Goal: Find specific page/section: Find specific page/section

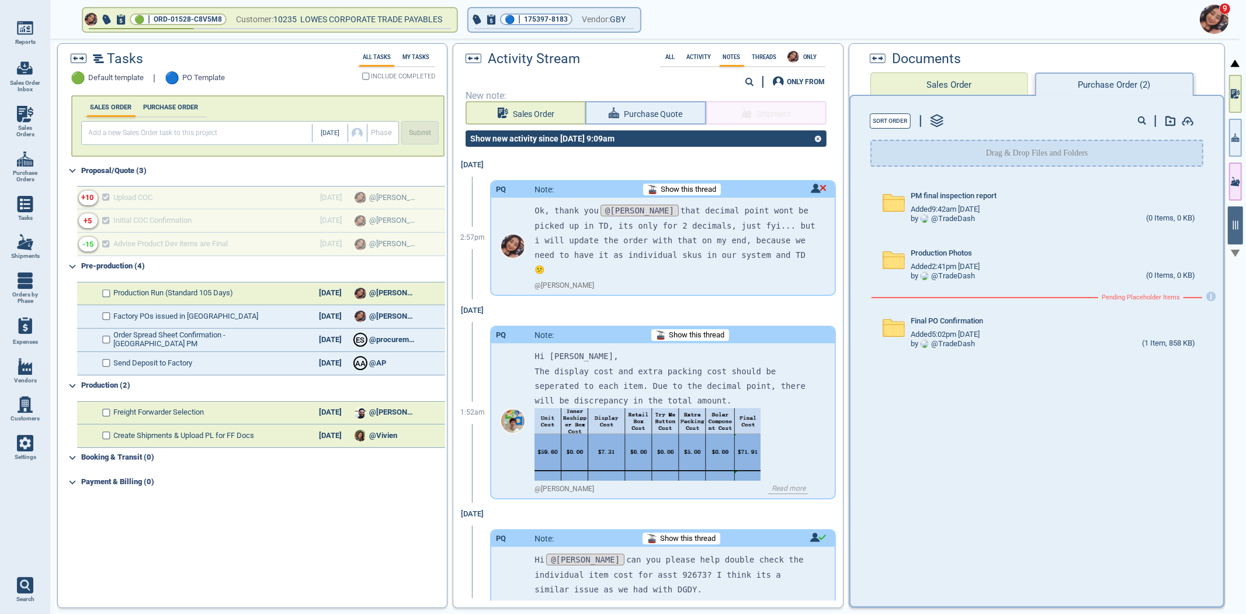
drag, startPoint x: 0, startPoint y: 0, endPoint x: 794, endPoint y: 362, distance: 872.3
click at [794, 364] on p "The display cost and extra packing cost should be seperated to each item. Due t…" at bounding box center [676, 386] width 282 height 44
drag, startPoint x: 805, startPoint y: 380, endPoint x: 805, endPoint y: 397, distance: 17.5
click at [805, 382] on p "The display cost and extra packing cost should be seperated to each item. Due t…" at bounding box center [676, 386] width 282 height 44
click at [804, 402] on div "Hi [PERSON_NAME], The display cost and extra packing cost should be seperated t…" at bounding box center [676, 457] width 282 height 216
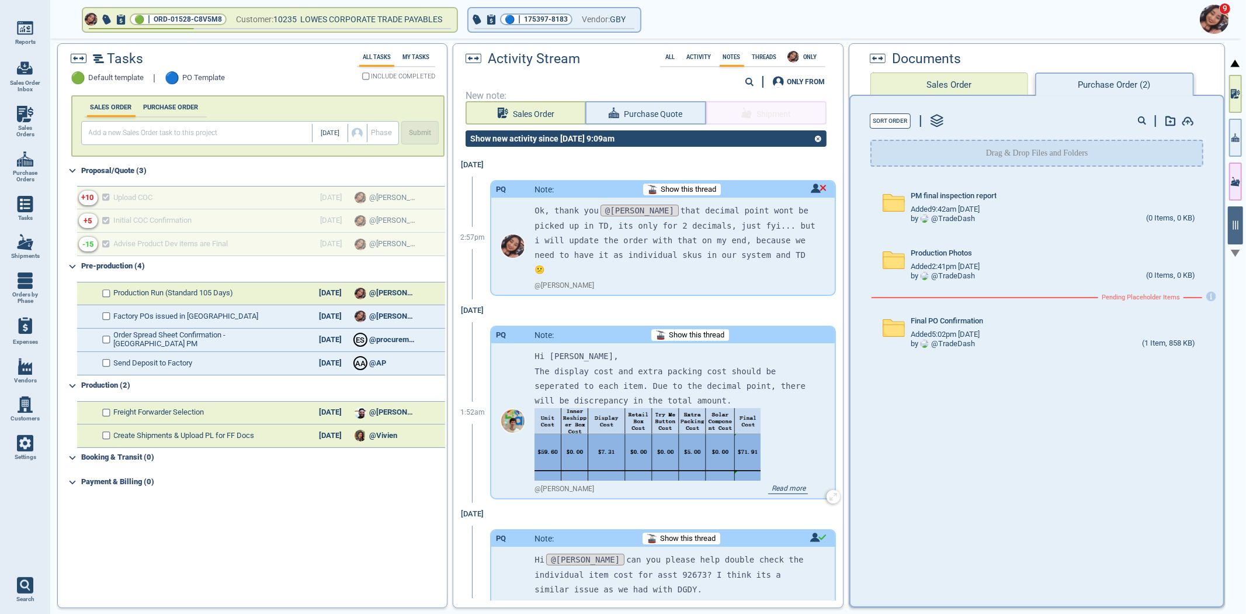
drag, startPoint x: 794, startPoint y: 414, endPoint x: 774, endPoint y: 408, distance: 20.7
click at [792, 415] on div "Hi [PERSON_NAME], The display cost and extra packing cost should be seperated t…" at bounding box center [676, 457] width 282 height 216
drag, startPoint x: 771, startPoint y: 403, endPoint x: 801, endPoint y: 396, distance: 30.2
click at [778, 396] on div "Hi [PERSON_NAME], The display cost and extra packing cost should be seperated t…" at bounding box center [676, 457] width 282 height 216
click at [809, 393] on div "Hi [PERSON_NAME], The display cost and extra packing cost should be seperated t…" at bounding box center [662, 420] width 343 height 155
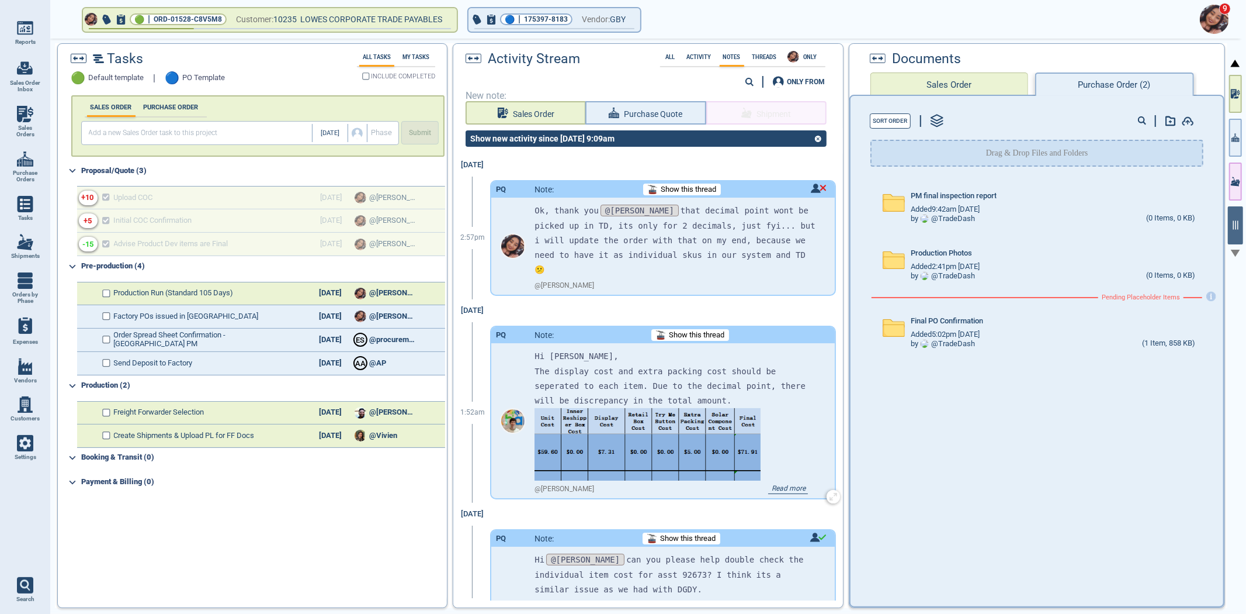
drag, startPoint x: 809, startPoint y: 393, endPoint x: 810, endPoint y: 418, distance: 25.7
click at [812, 401] on div "Hi [PERSON_NAME], The display cost and extra packing cost should be seperated t…" at bounding box center [662, 420] width 343 height 155
click at [810, 418] on div "Hi [PERSON_NAME], The display cost and extra packing cost should be seperated t…" at bounding box center [662, 420] width 343 height 155
drag, startPoint x: 805, startPoint y: 398, endPoint x: 688, endPoint y: 316, distance: 142.7
click at [688, 331] on span "Show this thread" at bounding box center [697, 335] width 56 height 9
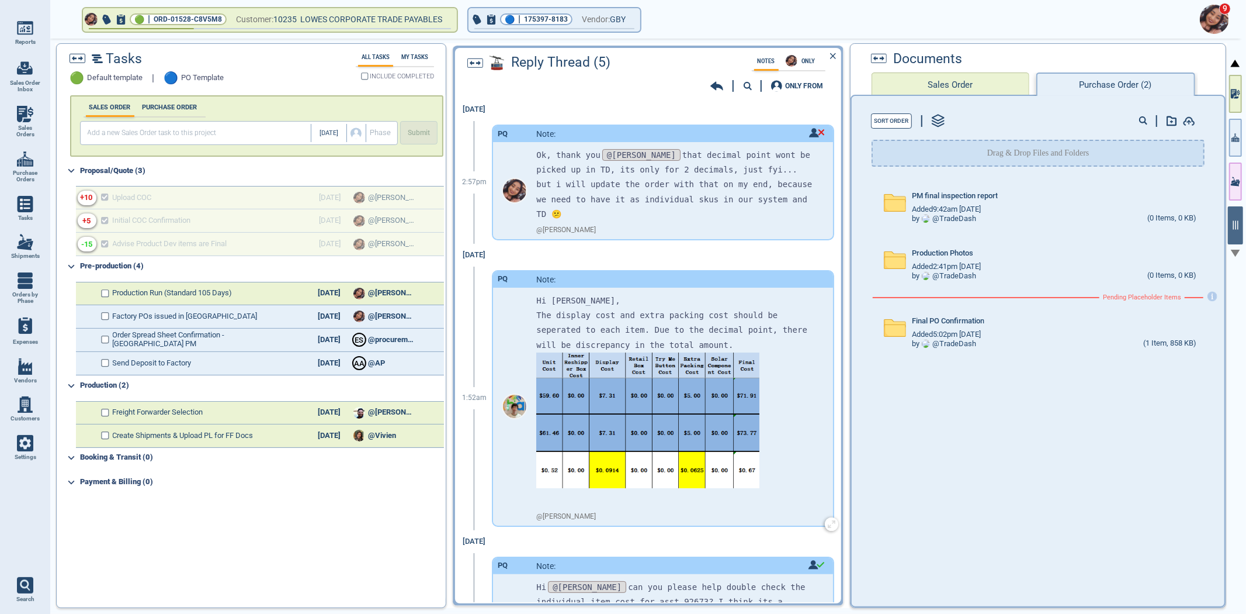
click at [808, 355] on div "Hi [PERSON_NAME], The display cost and extra packing cost should be seperated t…" at bounding box center [662, 406] width 339 height 238
click at [801, 392] on div "Hi [PERSON_NAME], The display cost and extra packing cost should be seperated t…" at bounding box center [675, 400] width 279 height 214
drag, startPoint x: 784, startPoint y: 401, endPoint x: 799, endPoint y: 398, distance: 14.9
click at [799, 398] on div "Hi [PERSON_NAME], The display cost and extra packing cost should be seperated t…" at bounding box center [675, 400] width 279 height 214
click at [817, 389] on div "Hi [PERSON_NAME], The display cost and extra packing cost should be seperated t…" at bounding box center [662, 406] width 339 height 238
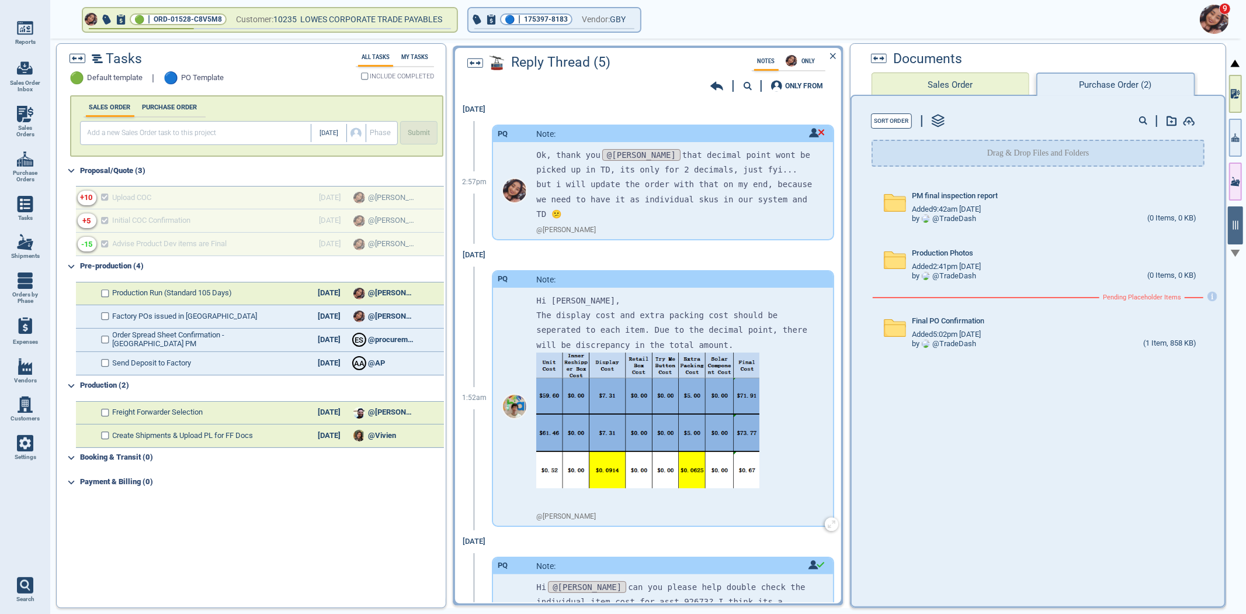
click at [811, 389] on div "Hi [PERSON_NAME], The display cost and extra packing cost should be seperated t…" at bounding box center [662, 406] width 339 height 238
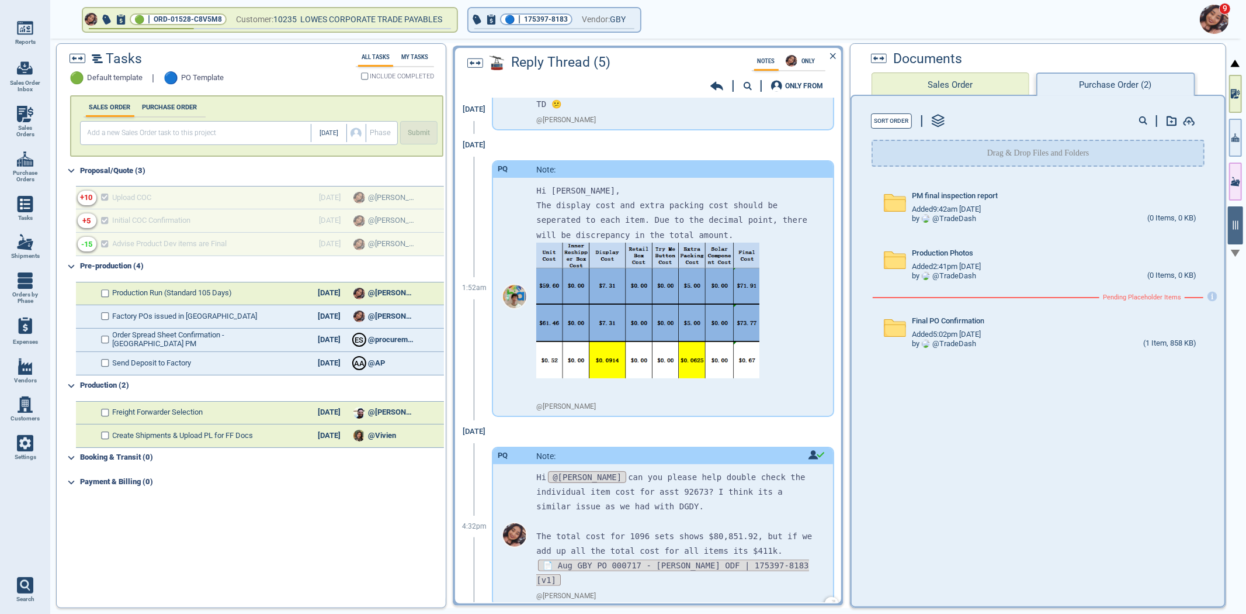
scroll to position [195, 0]
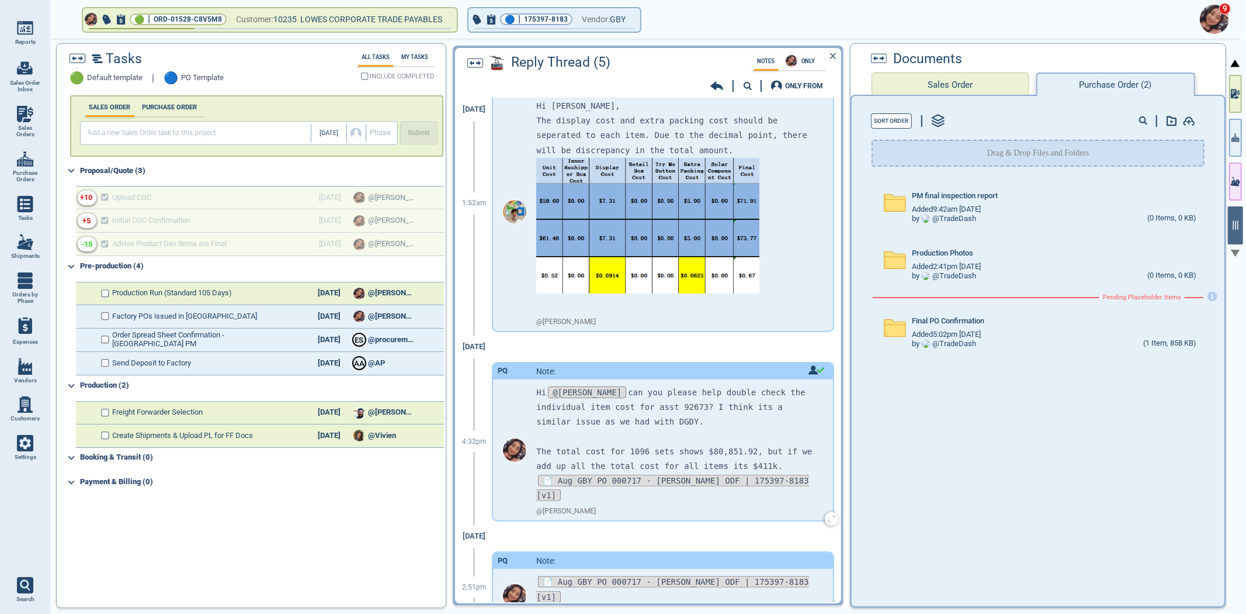
click at [811, 403] on div "Hi @[PERSON_NAME] can you please help double check the individual item cost for…" at bounding box center [662, 449] width 339 height 141
click at [795, 209] on div "Hi [PERSON_NAME], The display cost and extra packing cost should be seperated t…" at bounding box center [675, 206] width 279 height 214
click at [814, 168] on div "Hi [PERSON_NAME], The display cost and extra packing cost should be seperated t…" at bounding box center [662, 212] width 339 height 238
drag, startPoint x: 510, startPoint y: 223, endPoint x: 827, endPoint y: 122, distance: 333.7
click at [827, 122] on div "[DATE] 2:57pm PQ Note: Ok, thank you @[PERSON_NAME] that decimal point wont be …" at bounding box center [648, 350] width 386 height 504
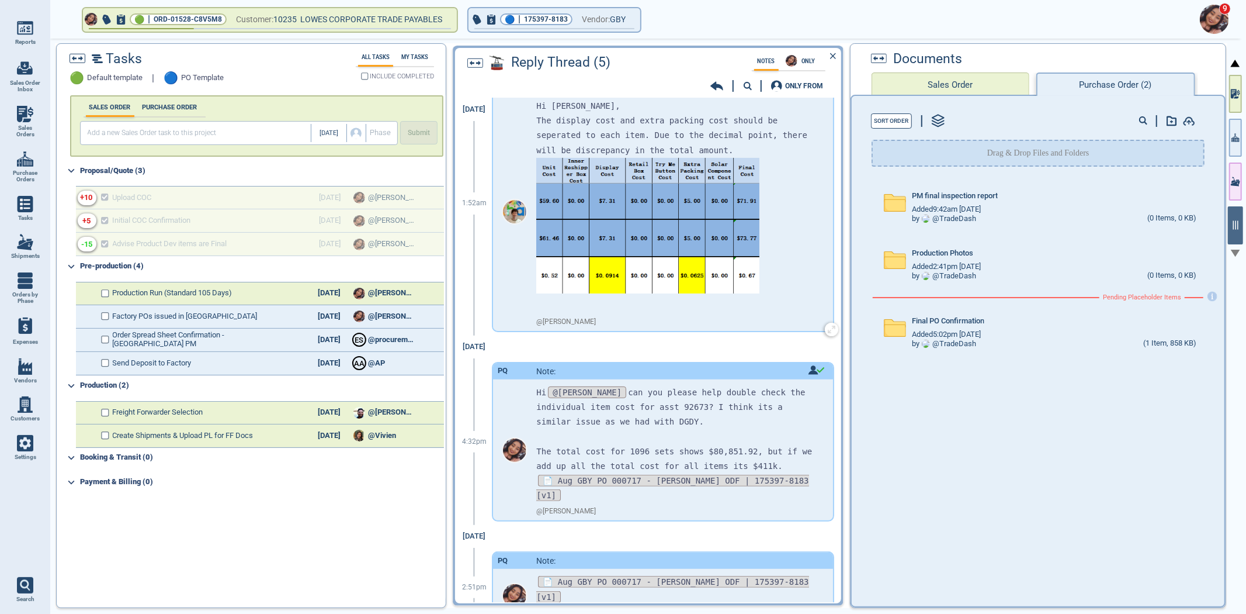
scroll to position [0, 0]
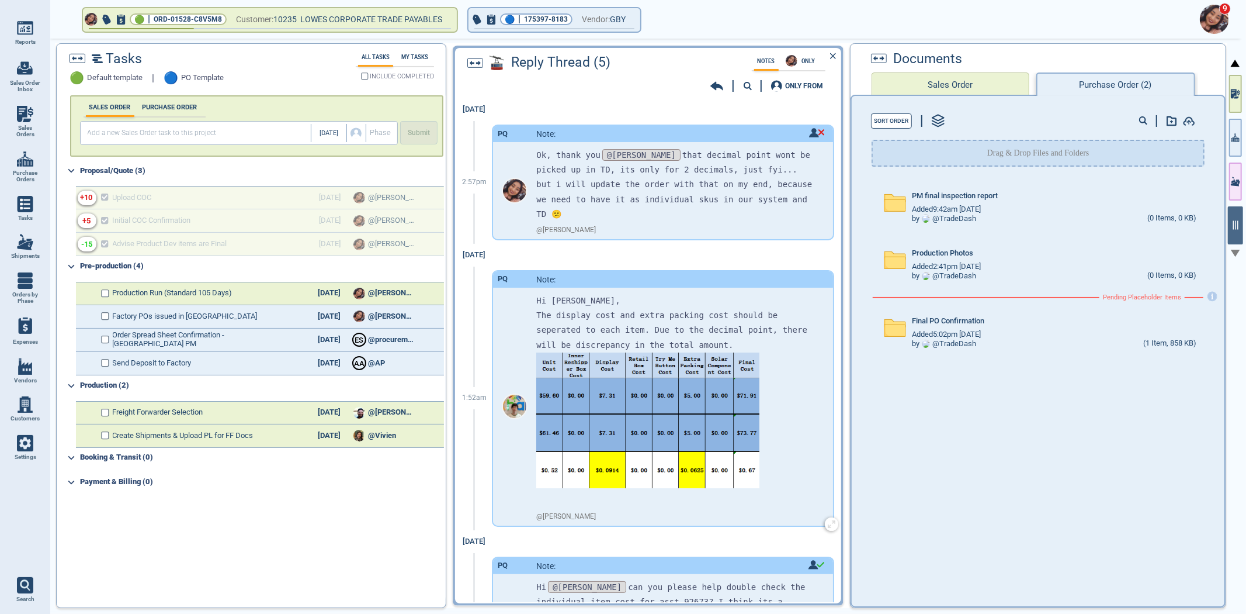
drag, startPoint x: 787, startPoint y: 389, endPoint x: 795, endPoint y: 400, distance: 14.3
click at [795, 400] on div "Hi [PERSON_NAME], The display cost and extra packing cost should be seperated t…" at bounding box center [675, 400] width 279 height 214
click at [797, 372] on div "Hi [PERSON_NAME], The display cost and extra packing cost should be seperated t…" at bounding box center [675, 400] width 279 height 214
click at [520, 287] on div at bounding box center [514, 406] width 43 height 238
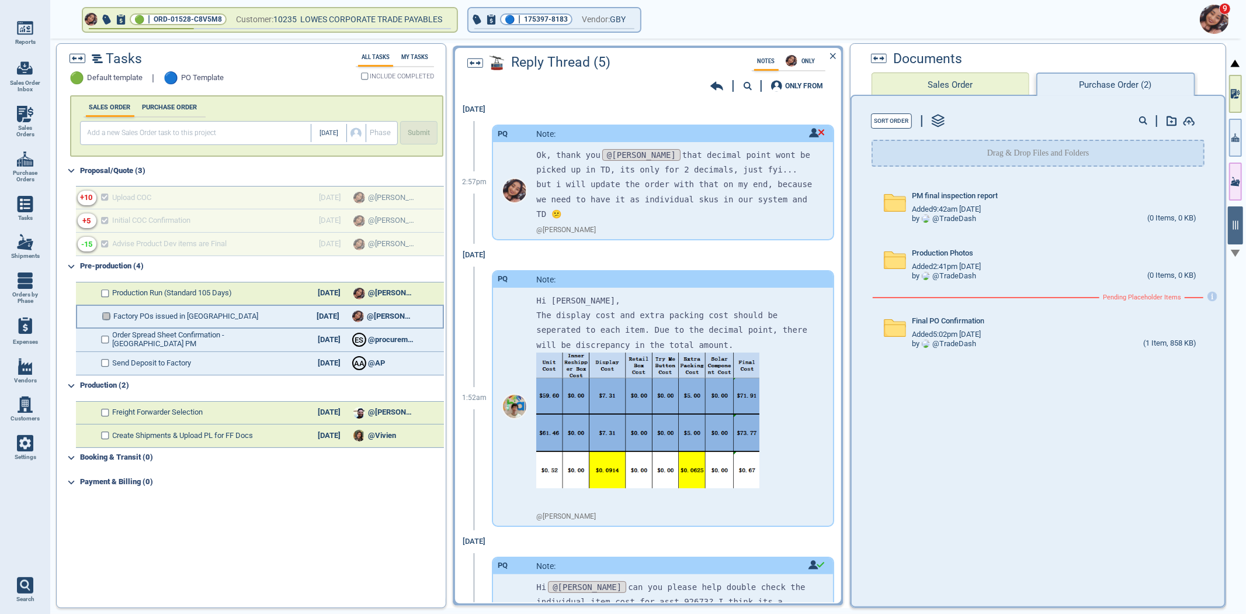
click at [105, 314] on input "checkbox" at bounding box center [106, 316] width 9 height 8
checkbox input "false"
click at [16, 366] on link "Vendors" at bounding box center [25, 371] width 50 height 39
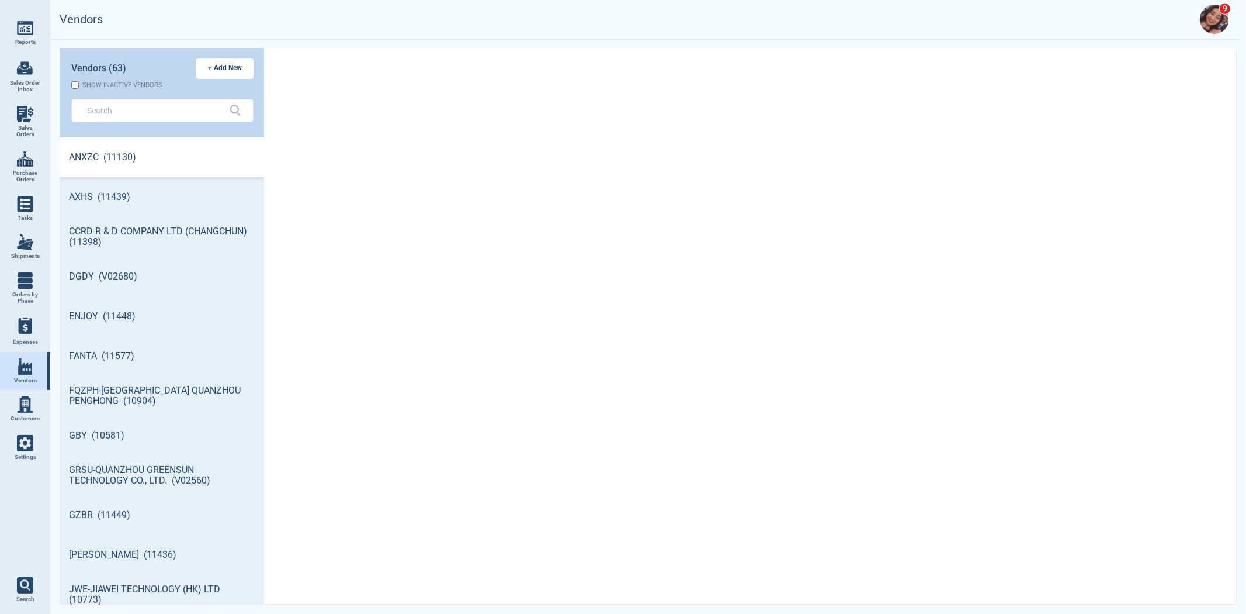
scroll to position [463, 201]
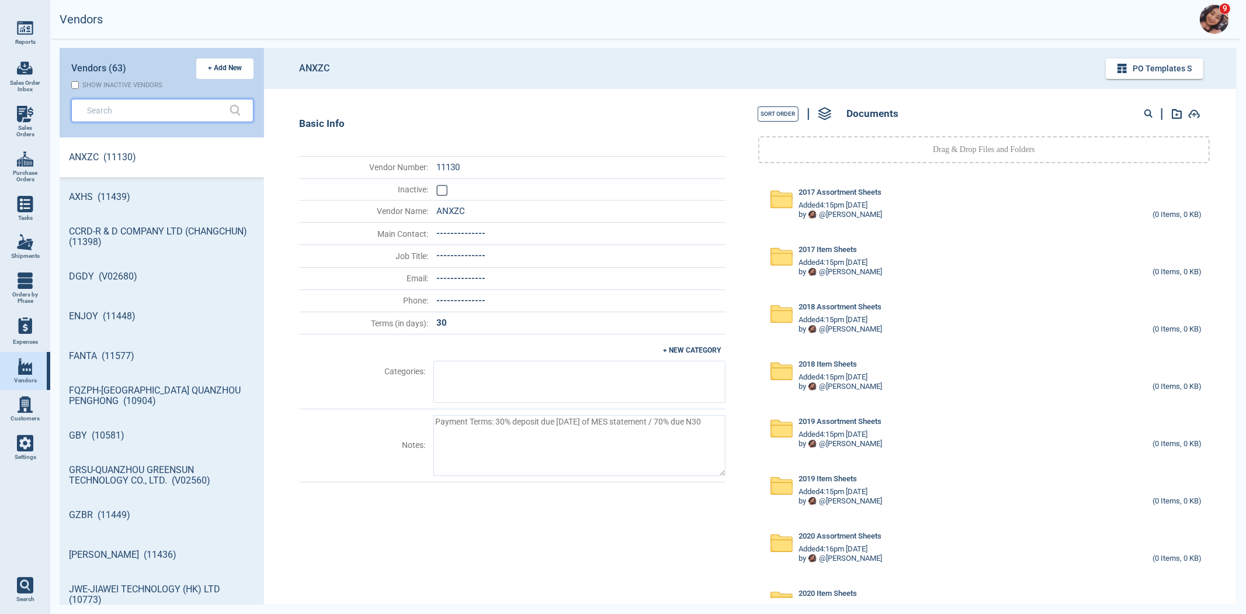
click at [172, 102] on input "text" at bounding box center [153, 110] width 133 height 17
type textarea "x"
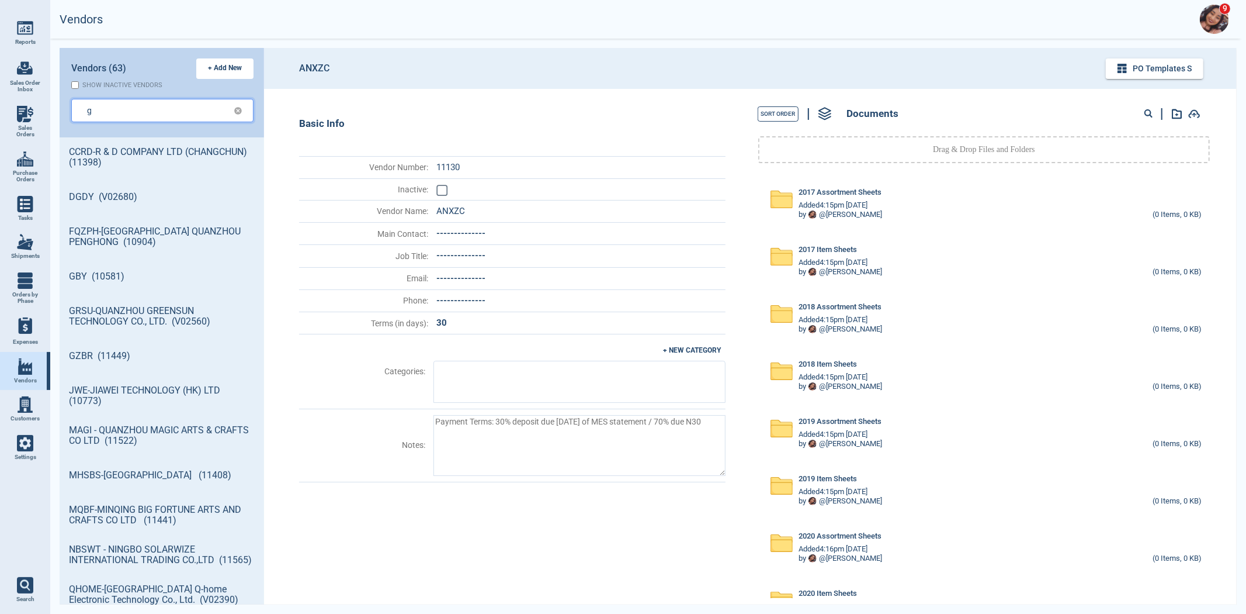
type input "g"
type textarea "x"
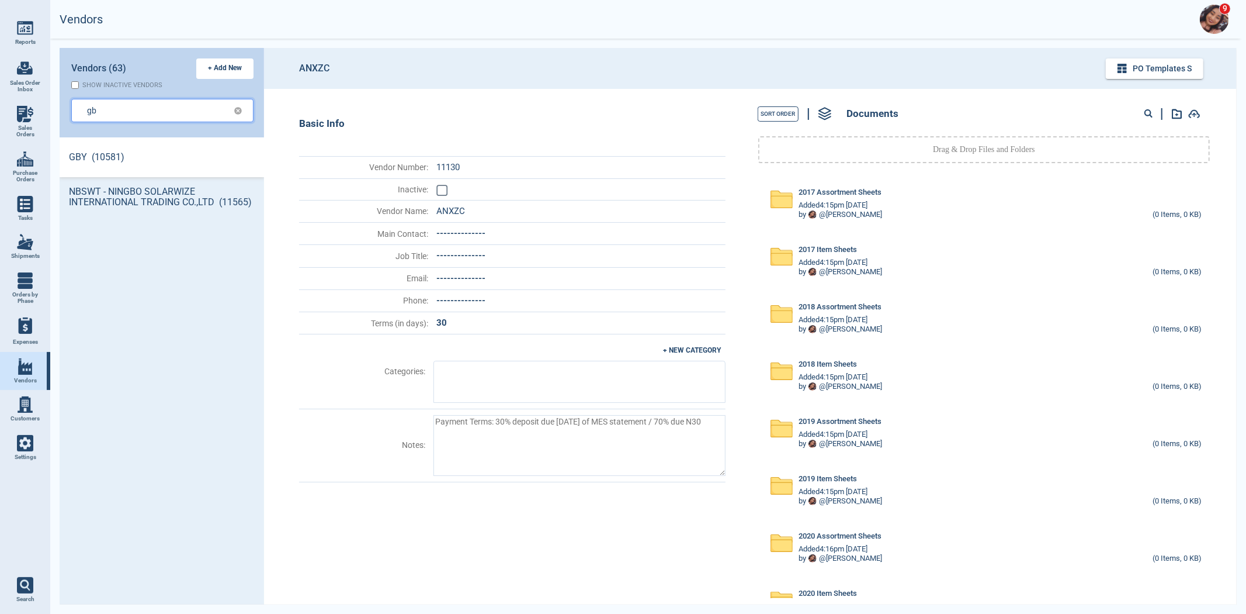
type input "gb"
click at [92, 152] on link "GBY (10581)" at bounding box center [162, 157] width 205 height 40
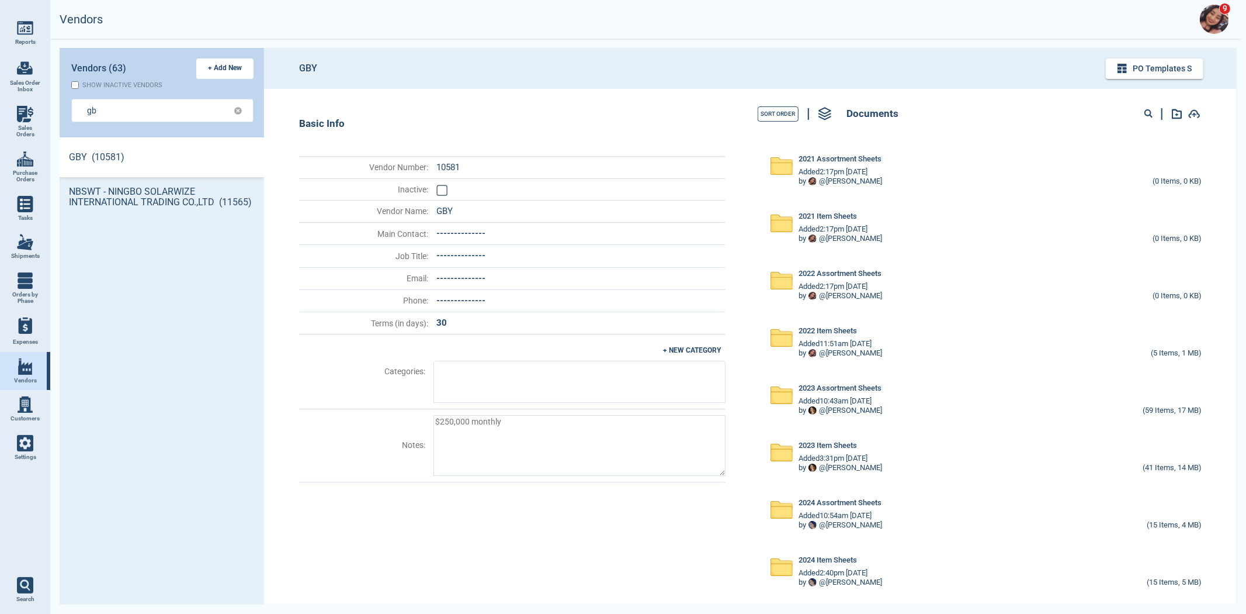
scroll to position [492, 0]
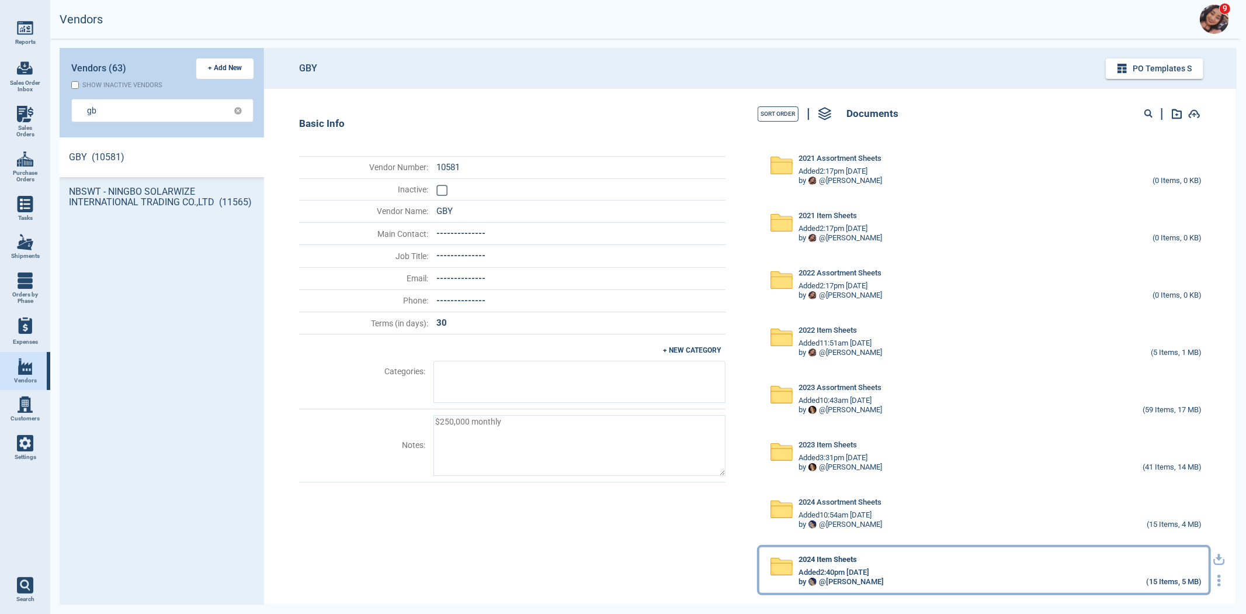
click at [793, 568] on div "2024 Item Sheets Added 2:40pm [DATE] by @ [PERSON_NAME] (15 Items, 5 MB)" at bounding box center [997, 571] width 409 height 32
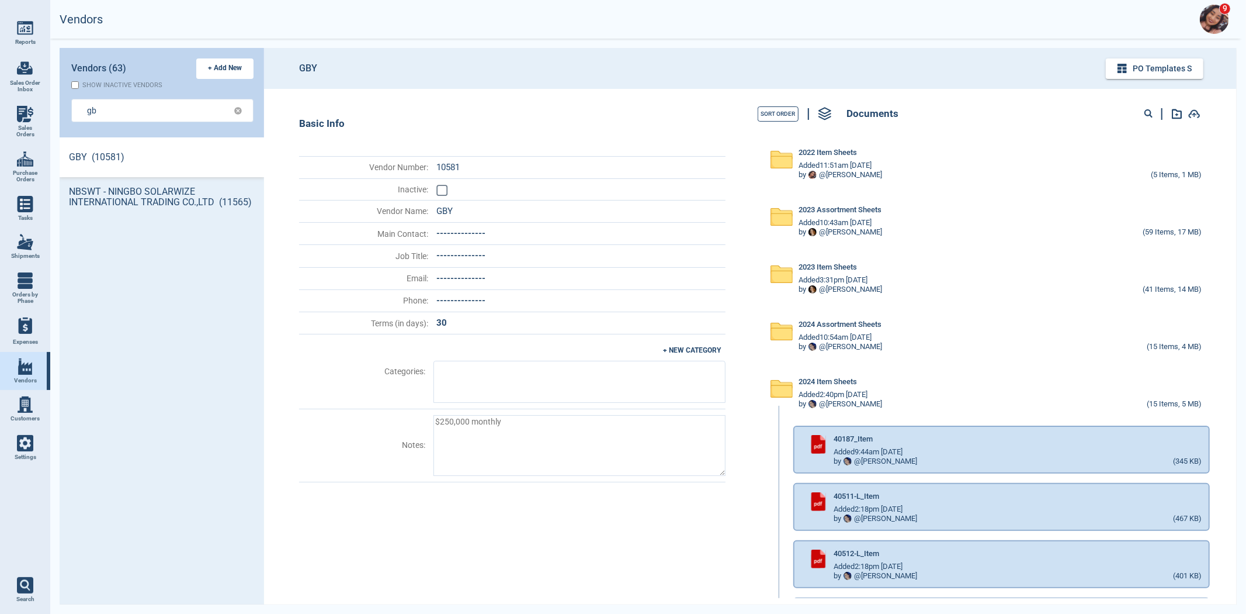
scroll to position [947, 0]
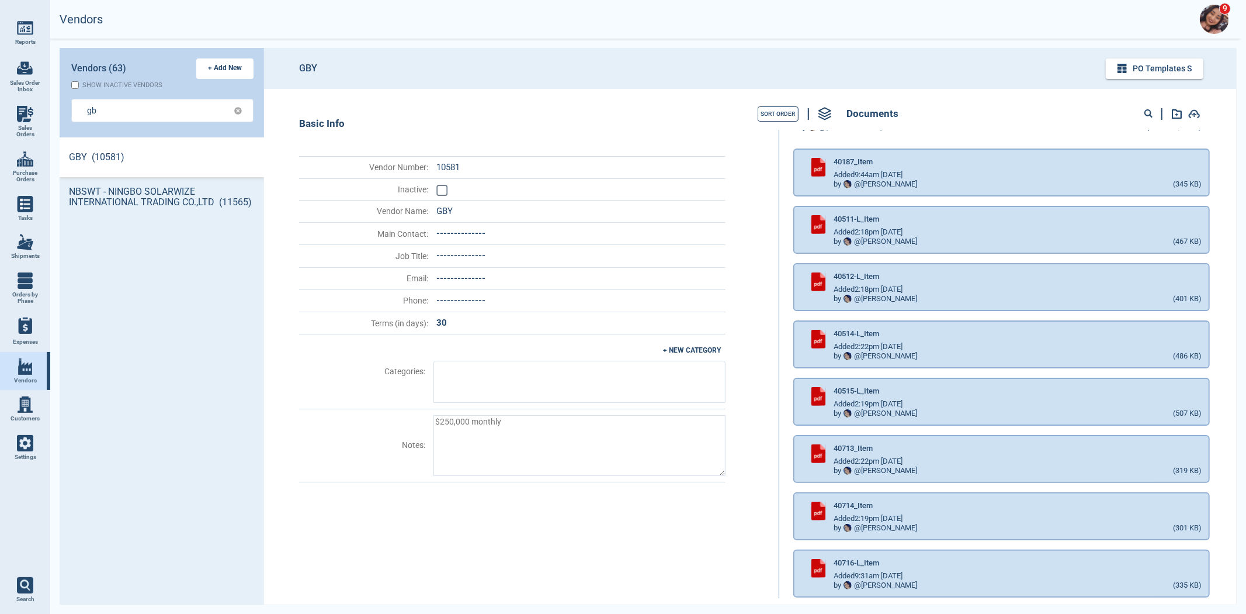
click at [1149, 110] on circle at bounding box center [1148, 113] width 6 height 6
type input "40105"
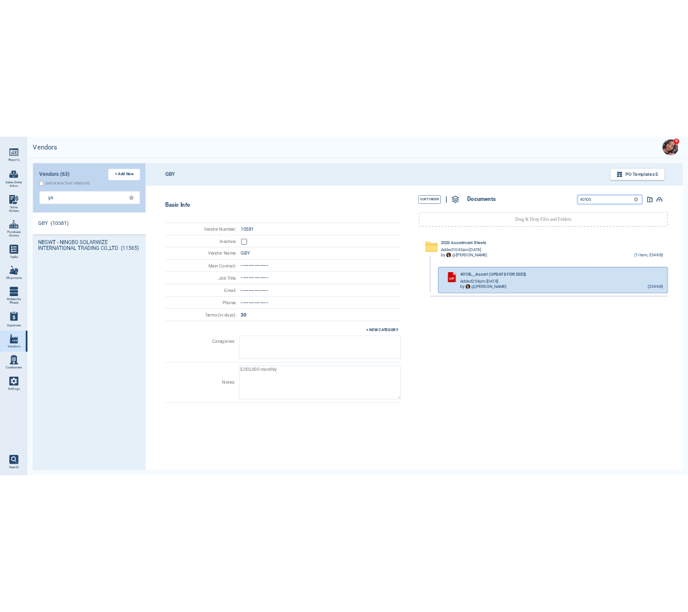
scroll to position [0, 0]
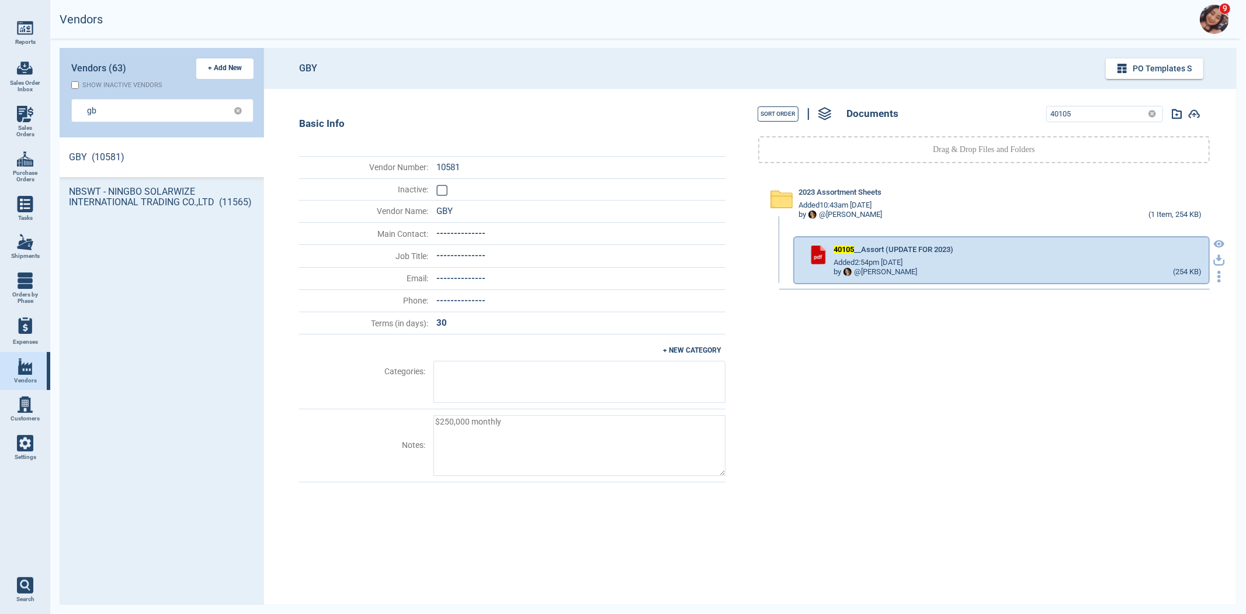
click at [1214, 242] on icon at bounding box center [1219, 244] width 11 height 8
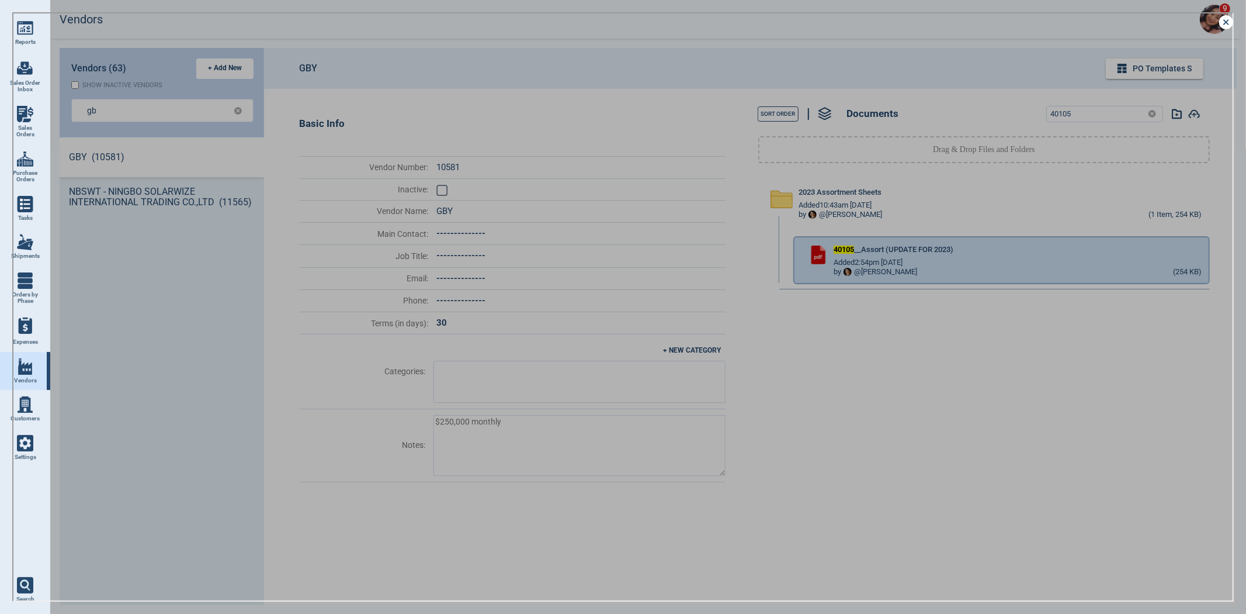
scroll to position [463, 201]
type textarea "x"
click at [1226, 25] on icon at bounding box center [1226, 22] width 14 height 14
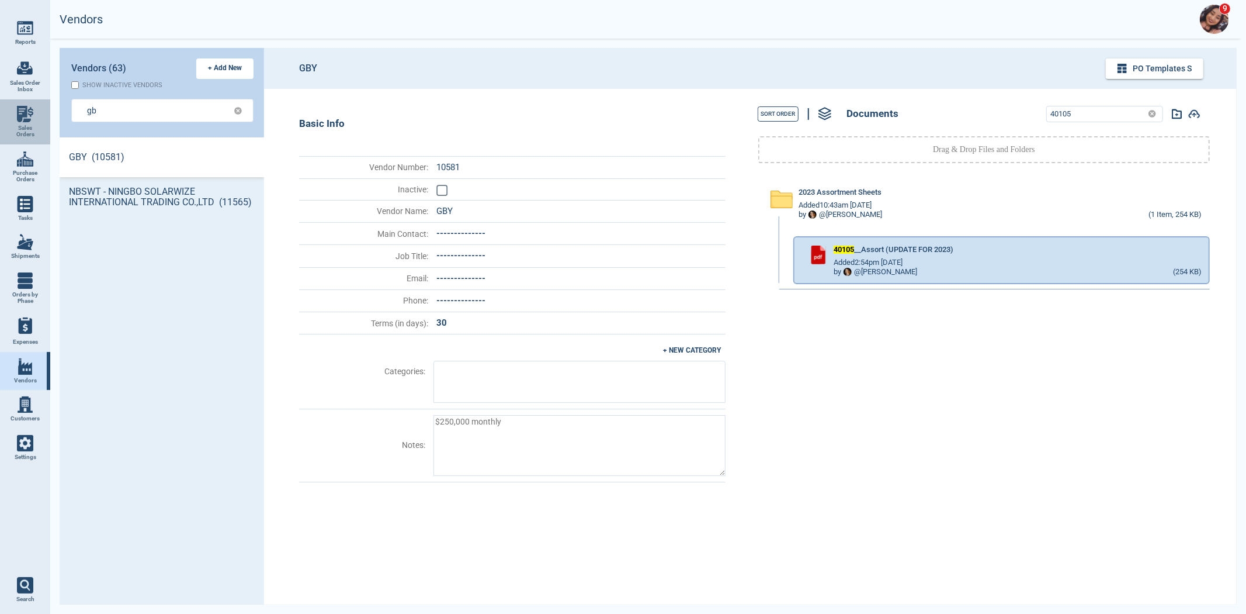
click at [31, 118] on img at bounding box center [25, 114] width 16 height 16
select select "50"
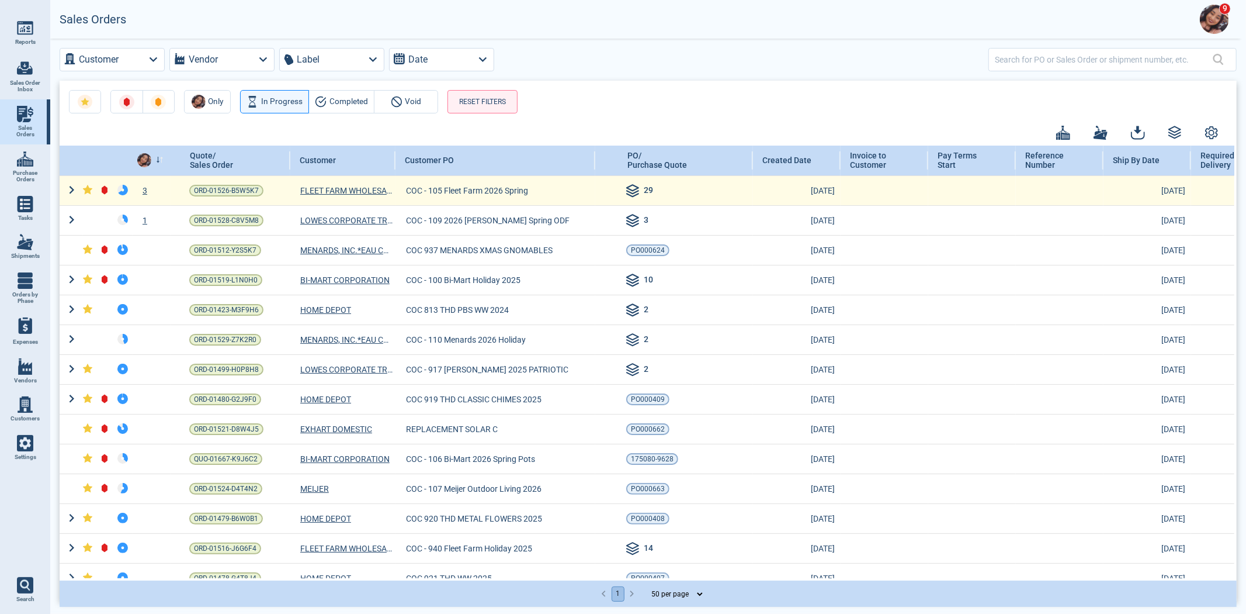
click at [143, 188] on div "3" at bounding box center [152, 191] width 38 height 12
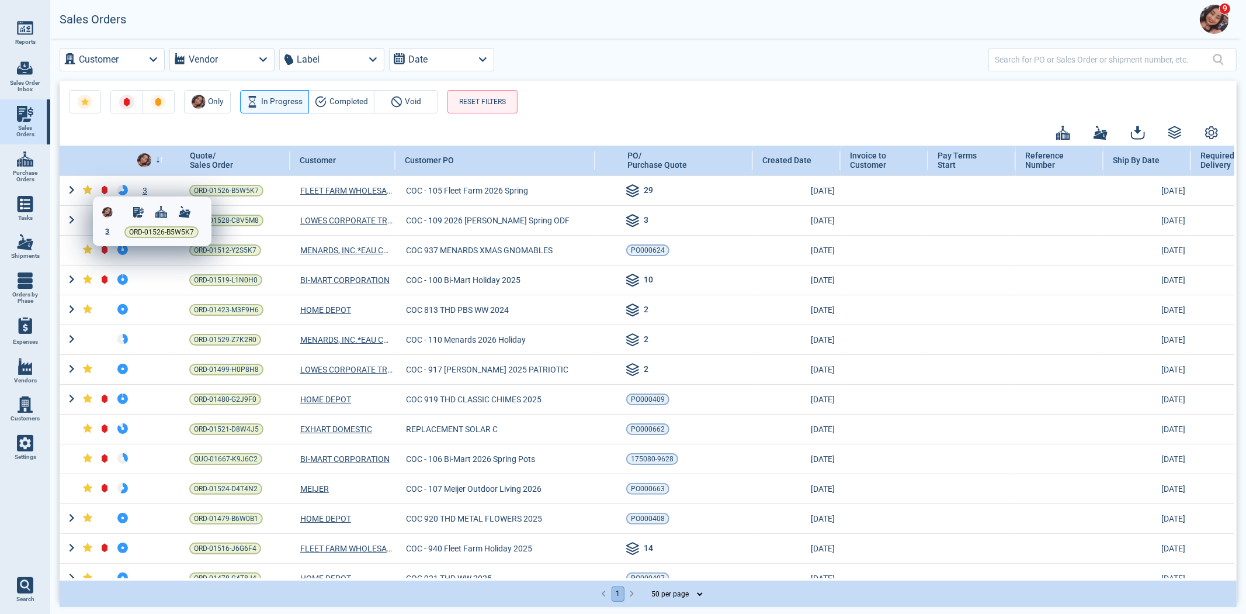
click at [108, 231] on span "3" at bounding box center [108, 231] width 4 height 8
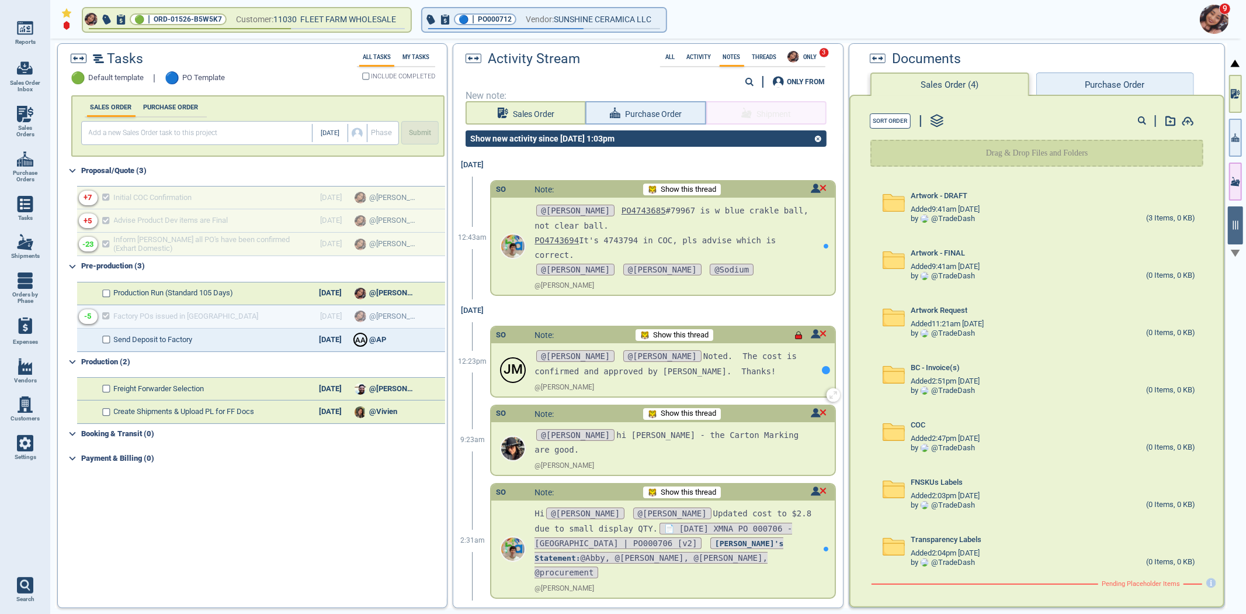
click at [817, 361] on div at bounding box center [826, 369] width 18 height 53
